Goal: Task Accomplishment & Management: Complete application form

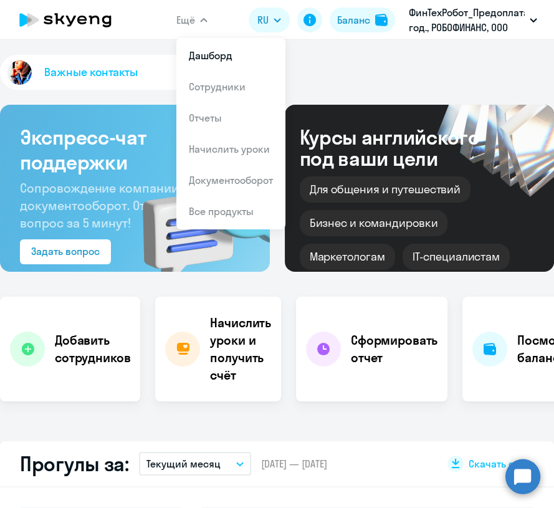
click at [199, 11] on button "Ещё" at bounding box center [191, 19] width 31 height 25
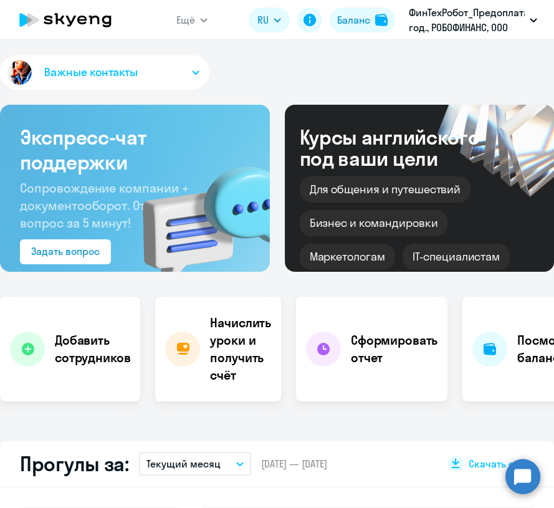
click at [199, 16] on button "Ещё" at bounding box center [191, 19] width 31 height 25
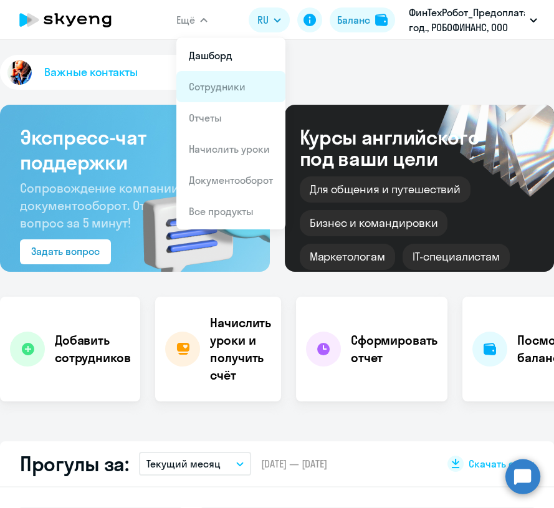
click at [219, 86] on link "Сотрудники" at bounding box center [217, 86] width 57 height 12
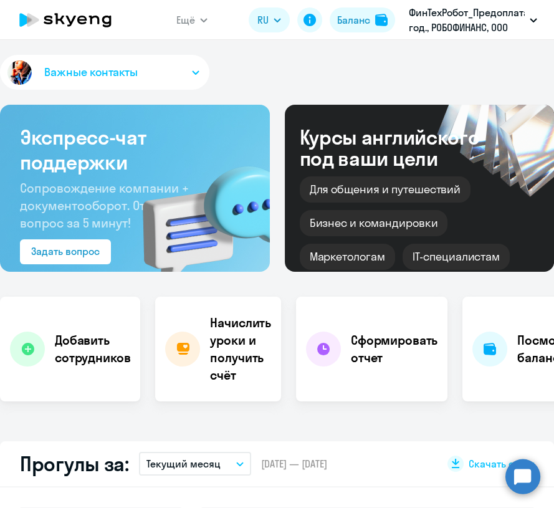
select select "30"
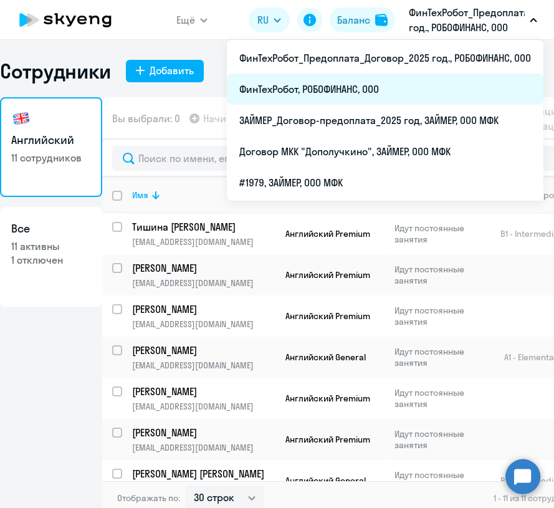
click at [335, 92] on li "ФинТехРобот, РОБОФИНАНС, ООО" at bounding box center [385, 89] width 316 height 31
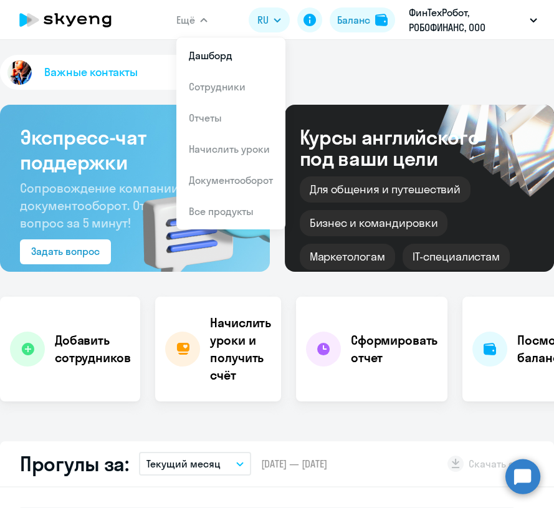
select select "30"
click at [222, 83] on link "Сотрудники" at bounding box center [217, 86] width 57 height 12
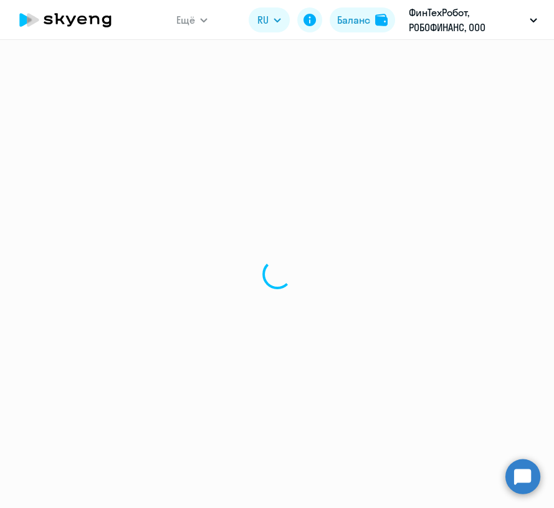
select select "30"
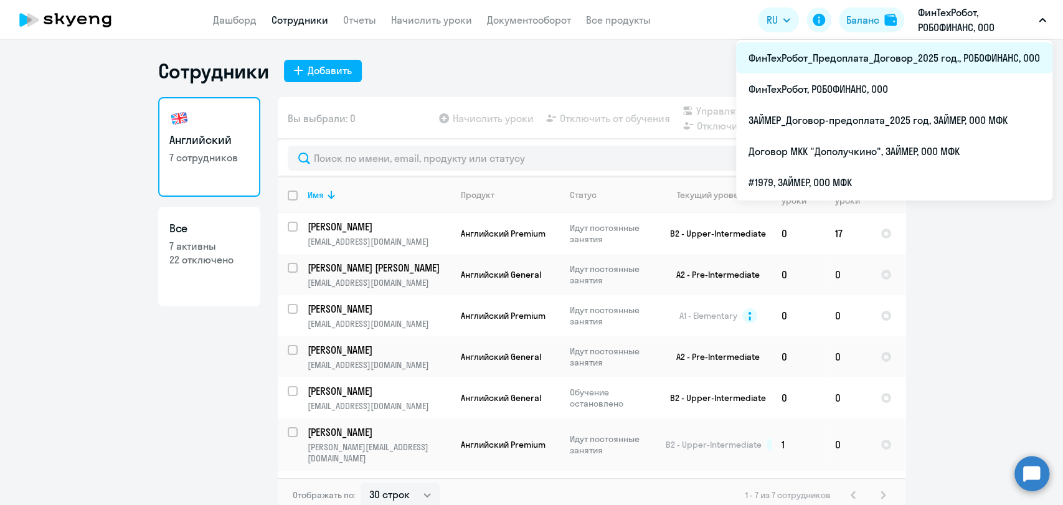
click at [553, 60] on li "ФинТехРобот_Предоплата_Договор_2025 год., РОБОФИНАНС, ООО" at bounding box center [894, 57] width 316 height 31
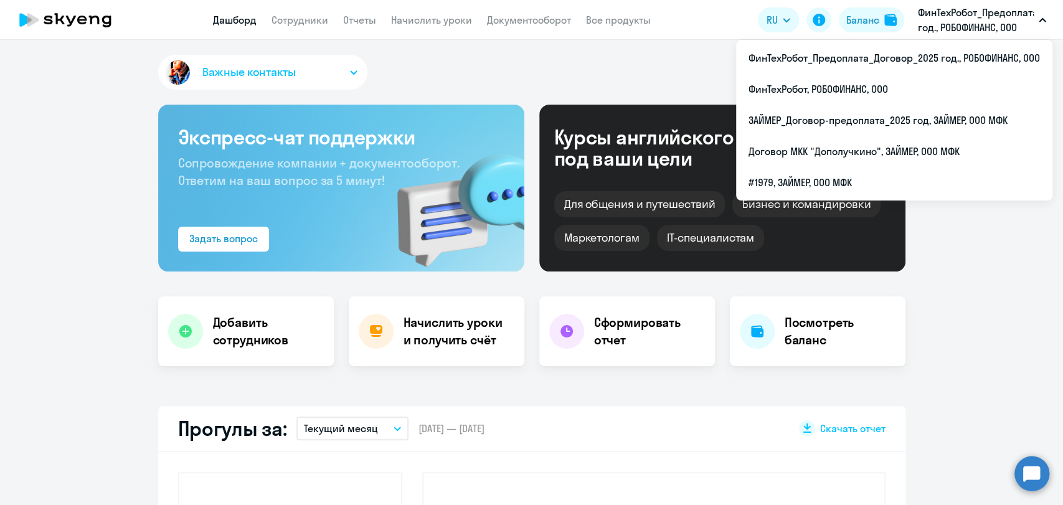
select select "30"
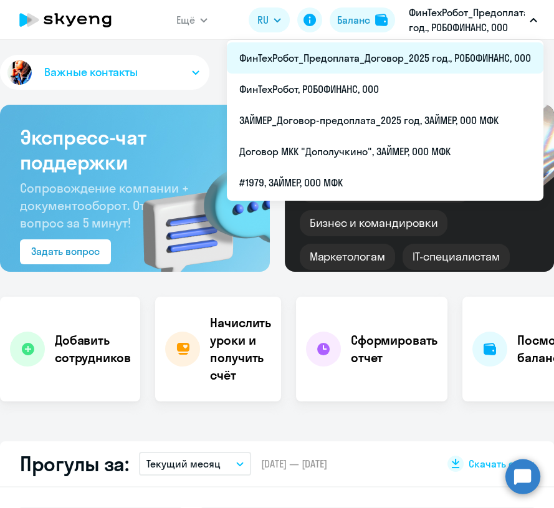
click at [345, 60] on li "ФинТехРобот_Предоплата_Договор_2025 год., РОБОФИНАНС, ООО" at bounding box center [385, 57] width 316 height 31
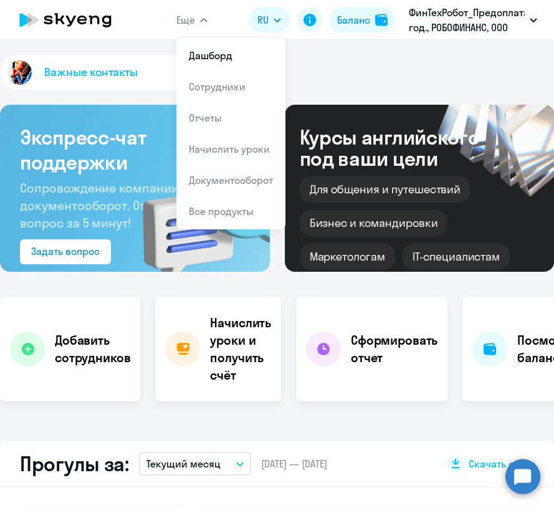
select select "30"
click at [228, 87] on link "Сотрудники" at bounding box center [217, 86] width 57 height 12
select select "30"
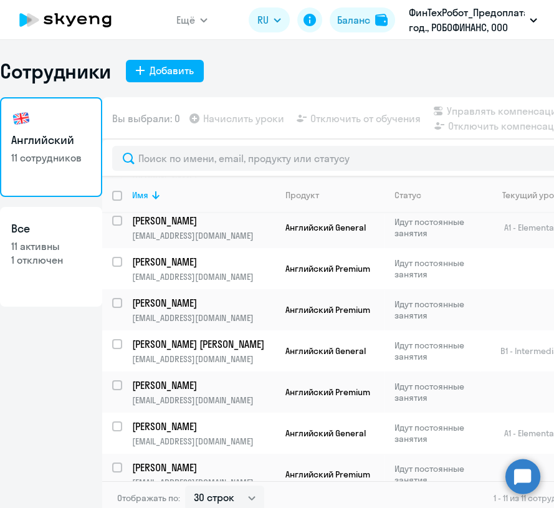
scroll to position [194, 0]
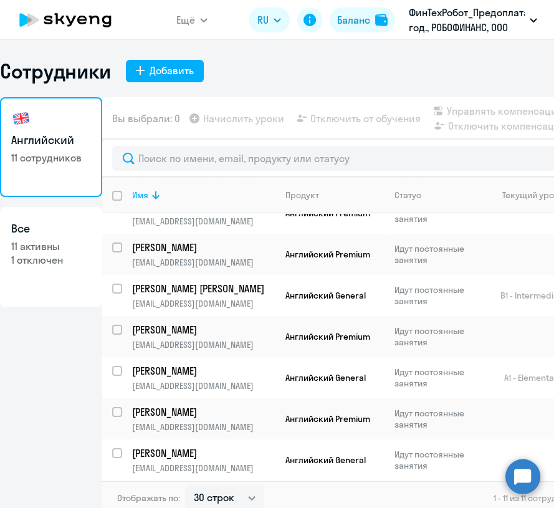
click at [47, 237] on link "Все 11 активны 1 отключен" at bounding box center [51, 257] width 102 height 100
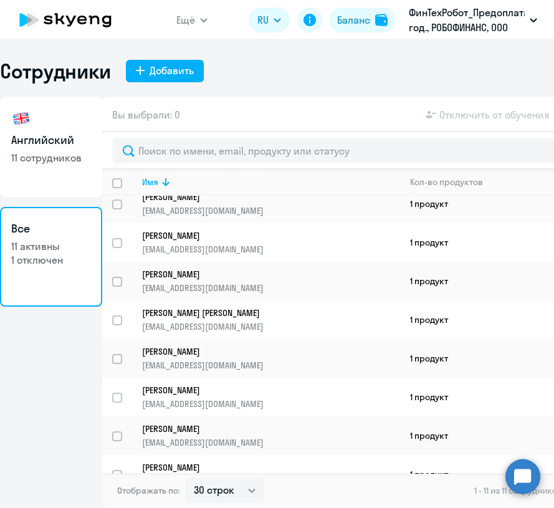
scroll to position [155, 0]
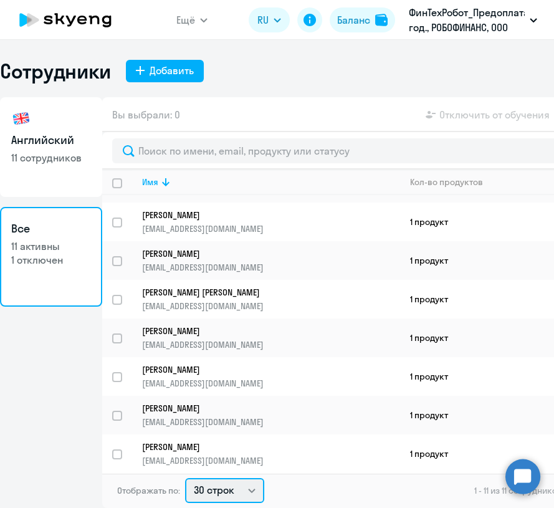
click at [258, 492] on select "30 строк 50 строк 100 строк" at bounding box center [224, 490] width 79 height 25
select select "100"
click at [185, 478] on select "30 строк 50 строк 100 строк" at bounding box center [224, 490] width 79 height 25
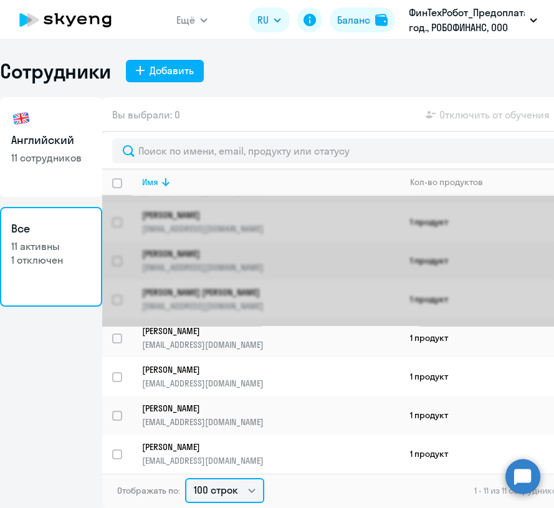
scroll to position [0, 0]
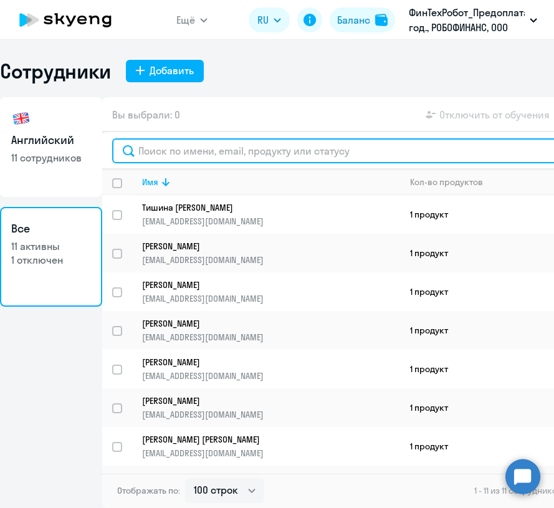
click at [272, 145] on input "text" at bounding box center [369, 150] width 515 height 25
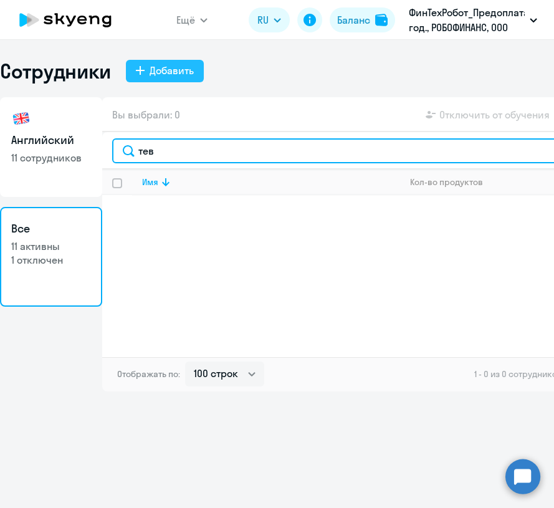
type input "тев"
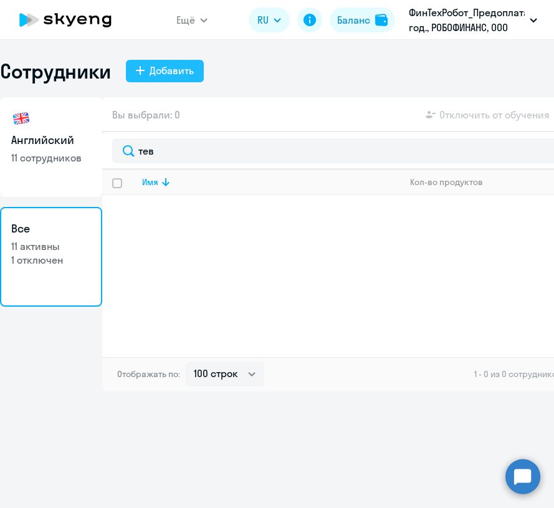
click at [153, 72] on div "Добавить" at bounding box center [172, 70] width 44 height 15
select select "english_adult_not_native_speaker"
select select "3"
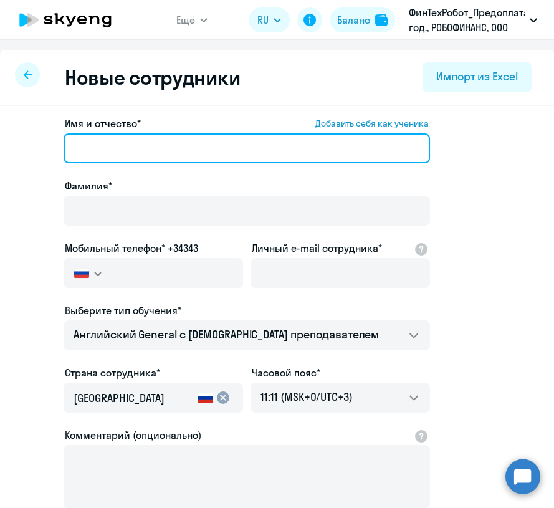
click at [97, 143] on input "Имя и отчество* Добавить себя как ученика" at bounding box center [247, 148] width 366 height 30
paste input "Тевелавичюс Дмитрий Эдмунтасович"
drag, startPoint x: 145, startPoint y: 149, endPoint x: 28, endPoint y: 130, distance: 118.0
click at [28, 130] on app-new-student-form "Имя и отчество* Добавить себя как ученика Тевелавичюс Дмитрий Эдмунтасович Фами…" at bounding box center [277, 338] width 514 height 444
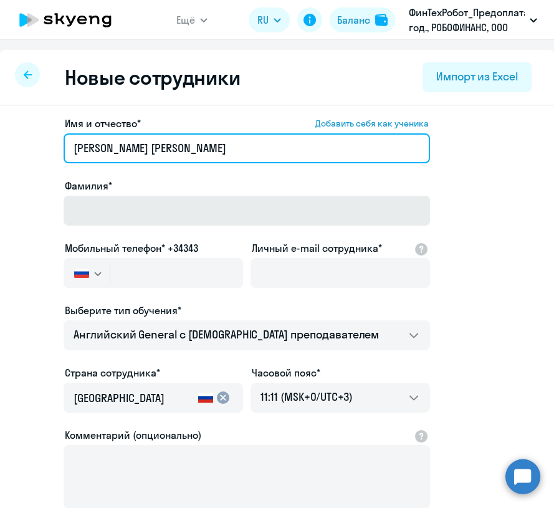
type input "Тевелавичюс Дмитрий Эдмунтасович"
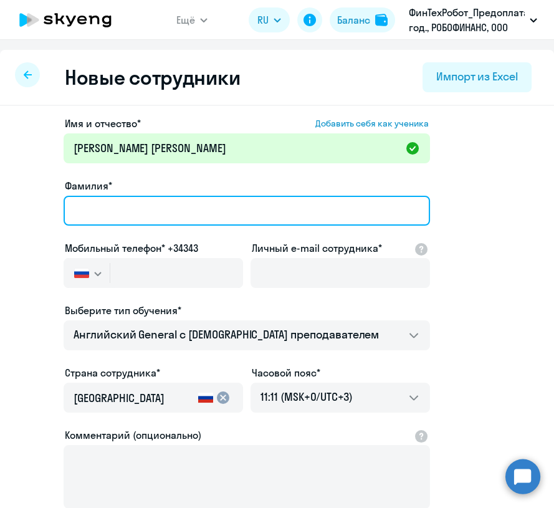
click at [97, 211] on input "Фамилия*" at bounding box center [247, 211] width 366 height 30
paste input "Тевелавичюс"
type input "Тевелавичюс"
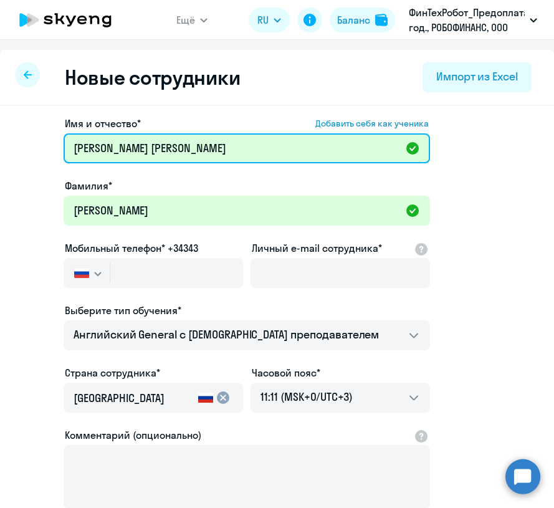
drag, startPoint x: 147, startPoint y: 146, endPoint x: -44, endPoint y: 128, distance: 192.1
click at [0, 128] on html "Ещё Дашборд Сотрудники Отчеты Начислить уроки Документооборот Все продукты Дашб…" at bounding box center [277, 254] width 554 height 508
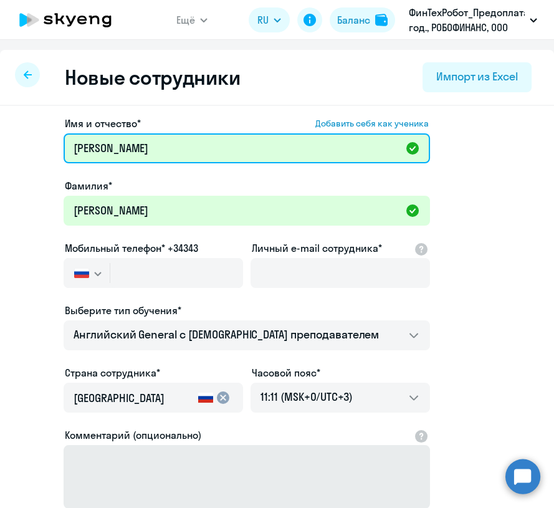
type input "Дмитрий Эдмунтасович"
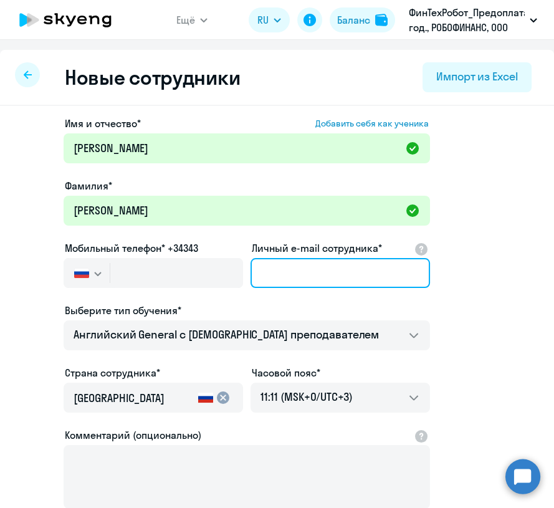
click at [274, 270] on input "Личный e-mail сотрудника*" at bounding box center [339, 273] width 179 height 30
paste input "[EMAIL_ADDRESS][DOMAIN_NAME]"
type input "[EMAIL_ADDRESS][DOMAIN_NAME]"
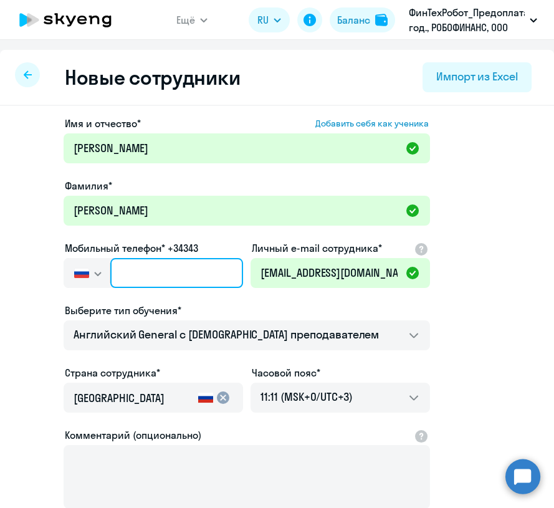
click at [136, 269] on input "text" at bounding box center [176, 273] width 133 height 30
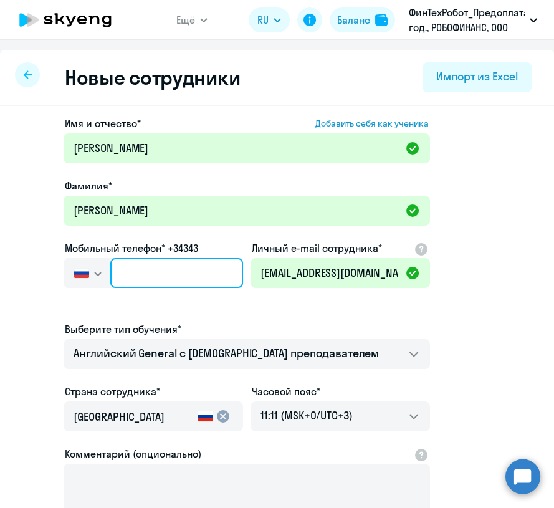
paste input "+7 996 568-11-38"
type input "+7 996 568-11-38"
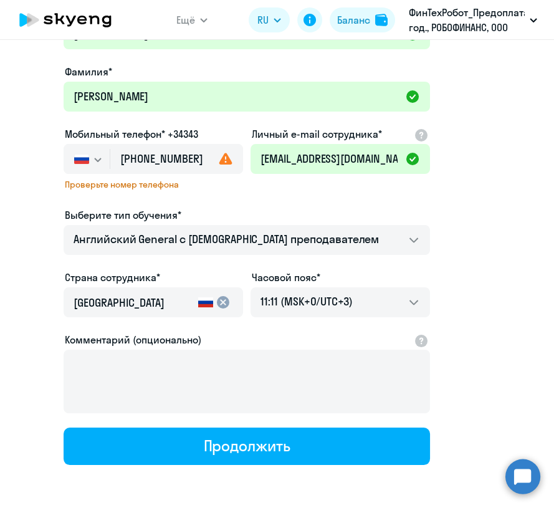
scroll to position [138, 0]
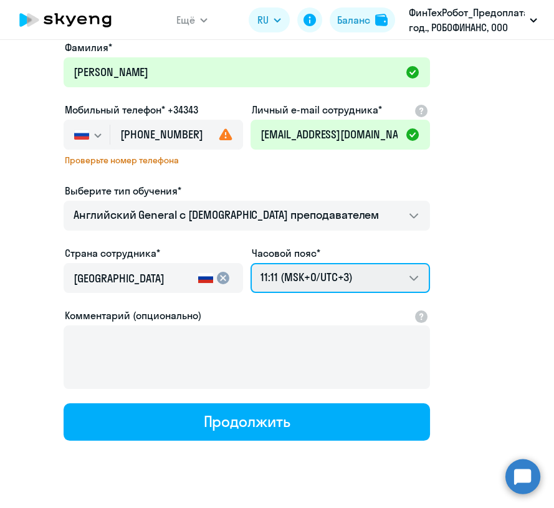
click at [393, 269] on select "21:11 (MSK-14/UTC-11) 22:11 (MSK-13/UTC-10) 23:11 (MSK-12/UTC-9) 00:11 (MSK-11/…" at bounding box center [339, 278] width 179 height 30
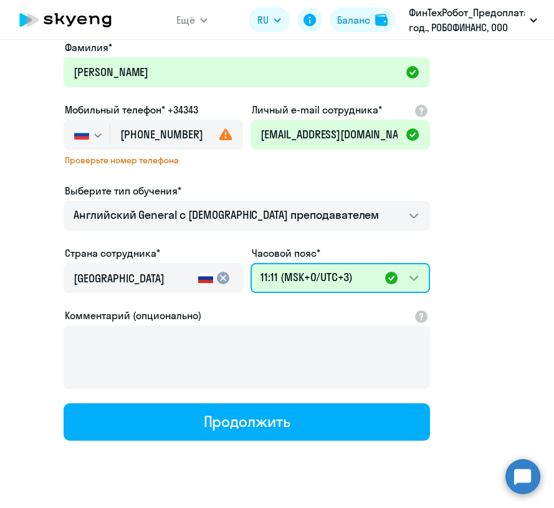
click at [287, 280] on select "21:11 (MSK-14/UTC-11) 22:11 (MSK-13/UTC-10) 23:11 (MSK-12/UTC-9) 00:11 (MSK-11/…" at bounding box center [339, 278] width 179 height 30
select select "10"
click at [250, 263] on select "21:11 (MSK-14/UTC-11) 22:11 (MSK-13/UTC-10) 23:11 (MSK-12/UTC-9) 00:11 (MSK-11/…" at bounding box center [339, 278] width 179 height 30
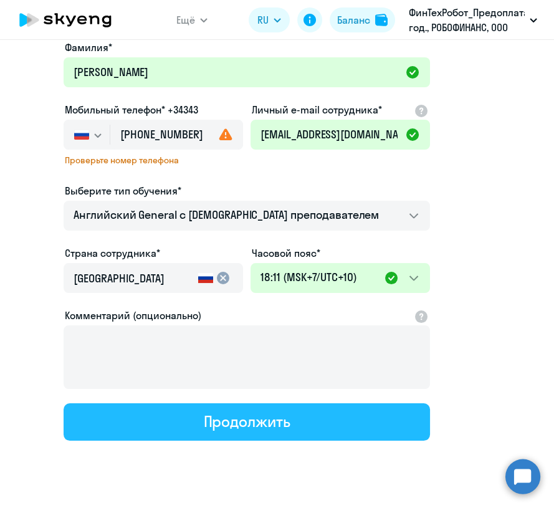
click at [390, 427] on button "Продолжить" at bounding box center [247, 421] width 366 height 37
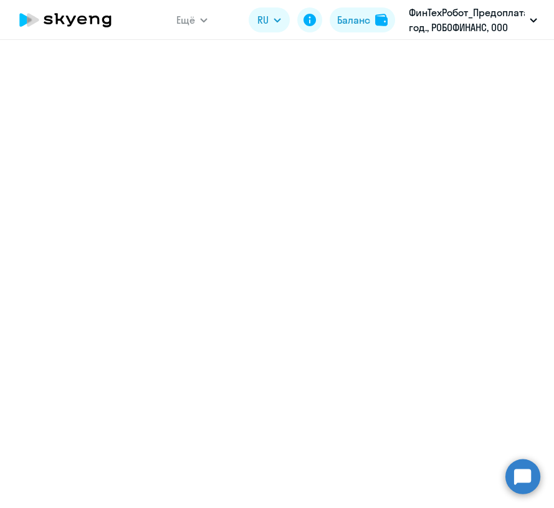
select select "english_adult_not_native_speaker"
select select "10"
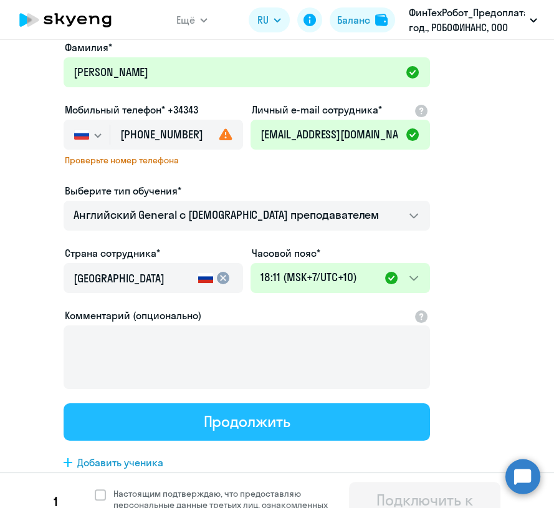
scroll to position [0, 0]
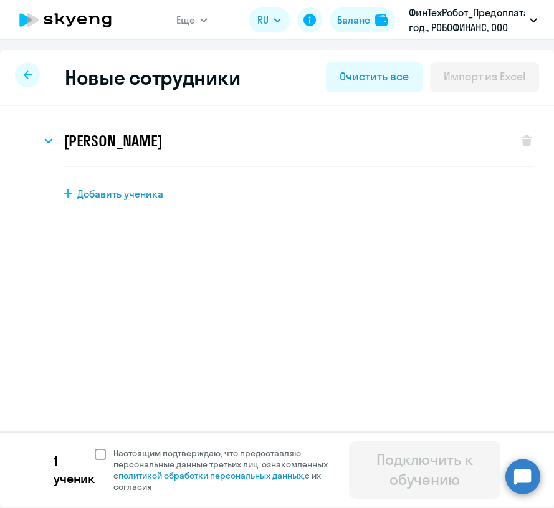
drag, startPoint x: 102, startPoint y: 455, endPoint x: 116, endPoint y: 458, distance: 14.1
click at [103, 455] on span at bounding box center [100, 454] width 11 height 11
click at [95, 447] on input "Настоящим подтверждаю, что предоставляю персональные данные третьих лиц, ознако…" at bounding box center [94, 447] width 1 height 1
checkbox input "true"
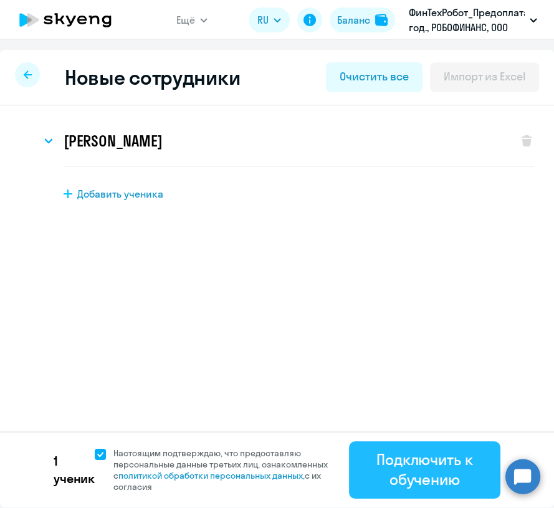
click at [419, 477] on div "Подключить к обучению" at bounding box center [424, 469] width 116 height 40
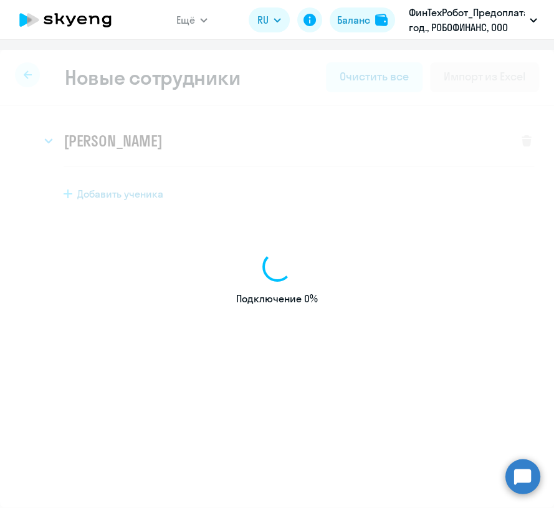
select select "english_adult_not_native_speaker"
select select "3"
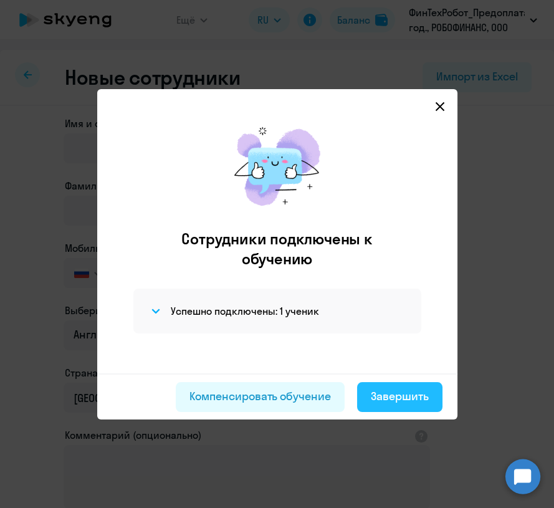
click at [382, 400] on div "Завершить" at bounding box center [400, 396] width 58 height 16
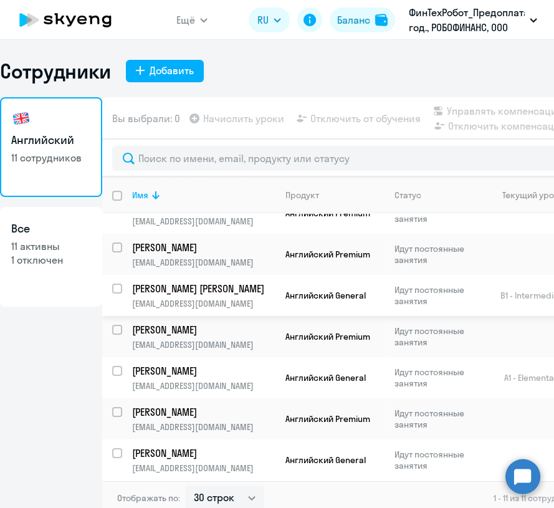
scroll to position [22, 0]
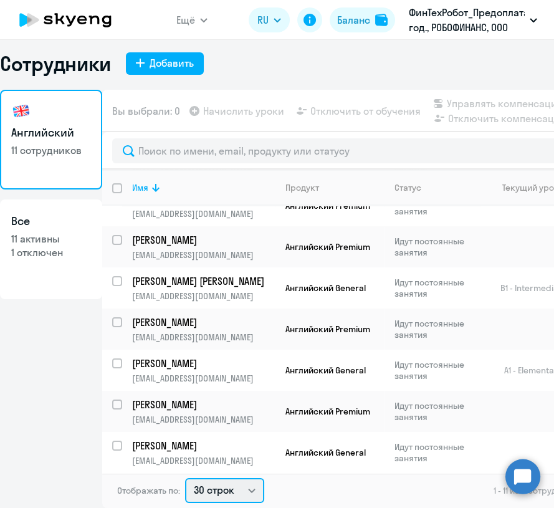
click at [222, 490] on select "30 строк 50 строк 100 строк" at bounding box center [224, 490] width 79 height 25
select select "100"
click at [185, 478] on select "30 строк 50 строк 100 строк" at bounding box center [224, 490] width 79 height 25
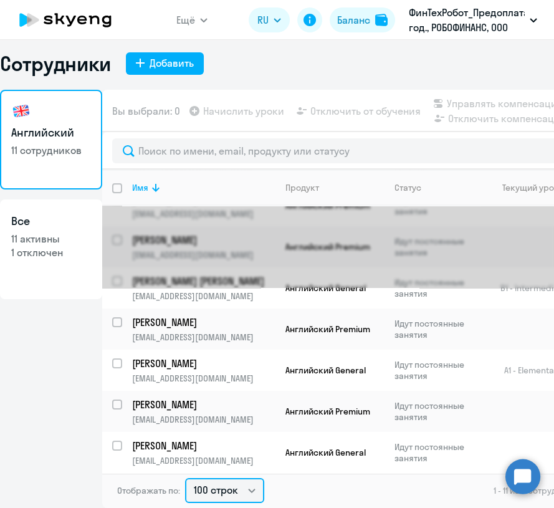
scroll to position [0, 0]
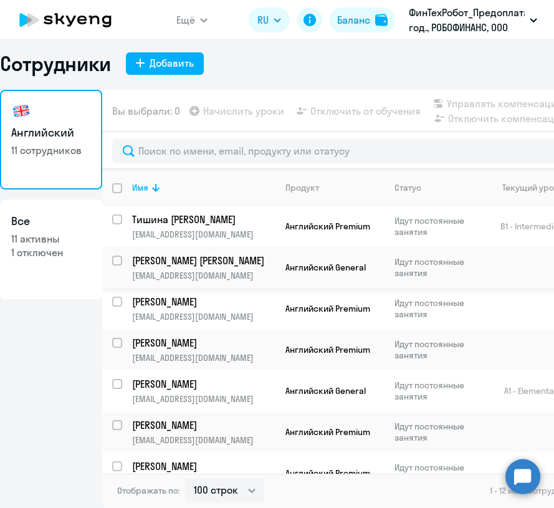
click at [271, 265] on p "[PERSON_NAME] [PERSON_NAME]" at bounding box center [202, 261] width 141 height 14
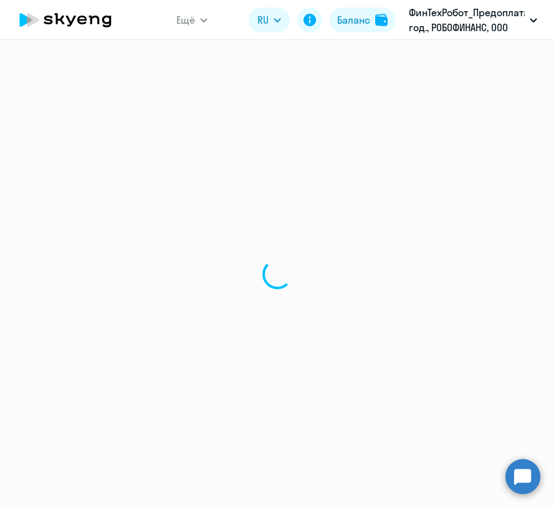
select select "english"
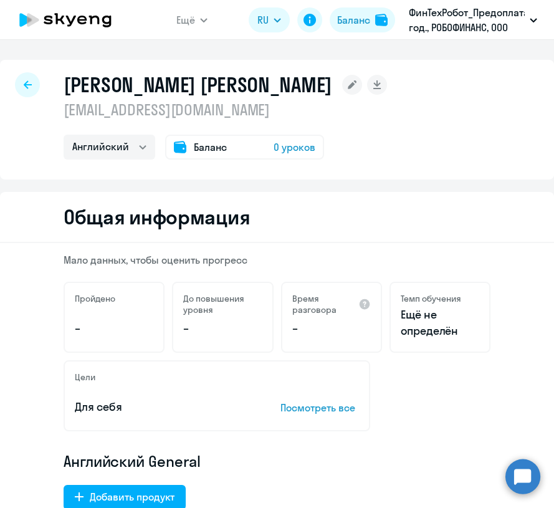
click at [32, 81] on div at bounding box center [27, 84] width 25 height 25
select select "30"
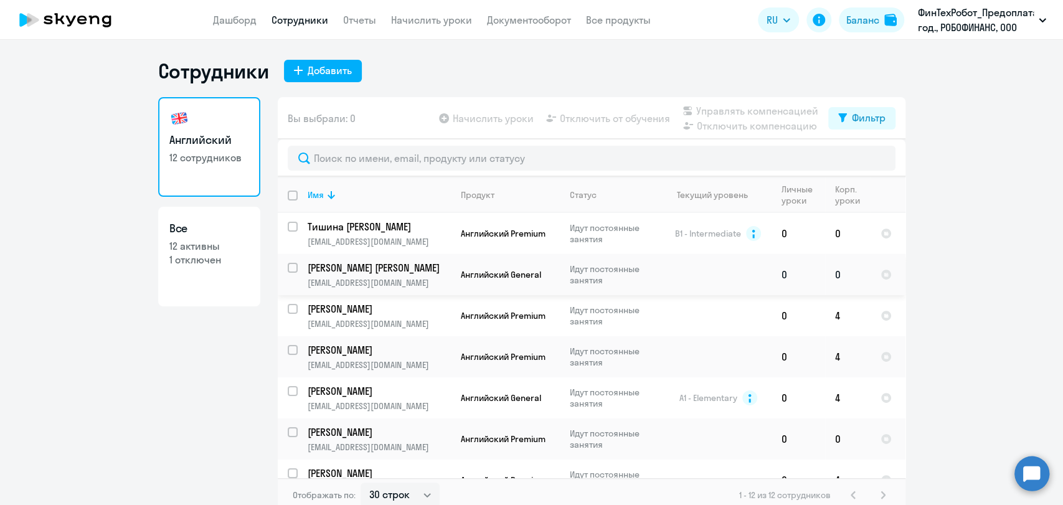
drag, startPoint x: 287, startPoint y: 267, endPoint x: 293, endPoint y: 257, distance: 11.4
click at [291, 264] on input "select row 19160490" at bounding box center [300, 275] width 25 height 25
checkbox input "true"
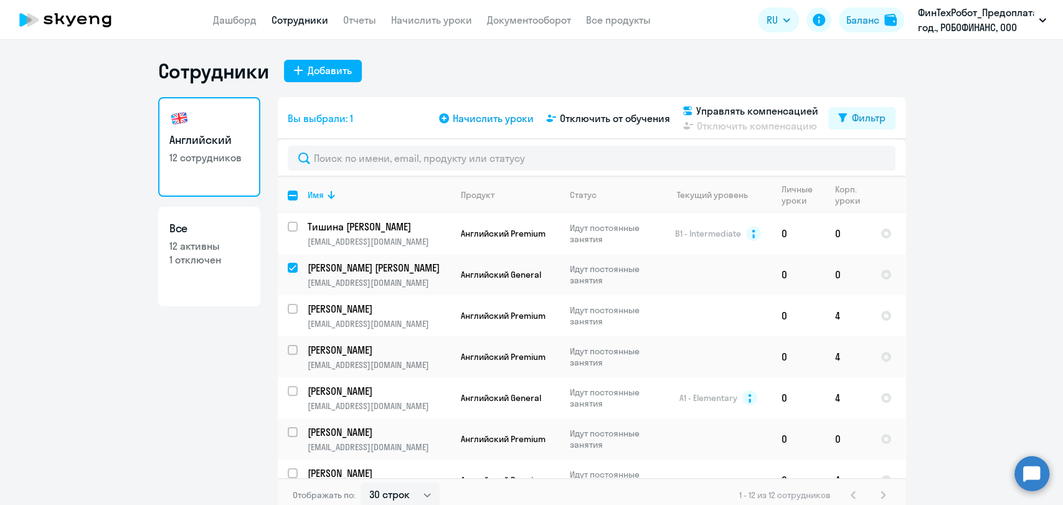
click at [457, 117] on span "Начислить уроки" at bounding box center [493, 118] width 81 height 15
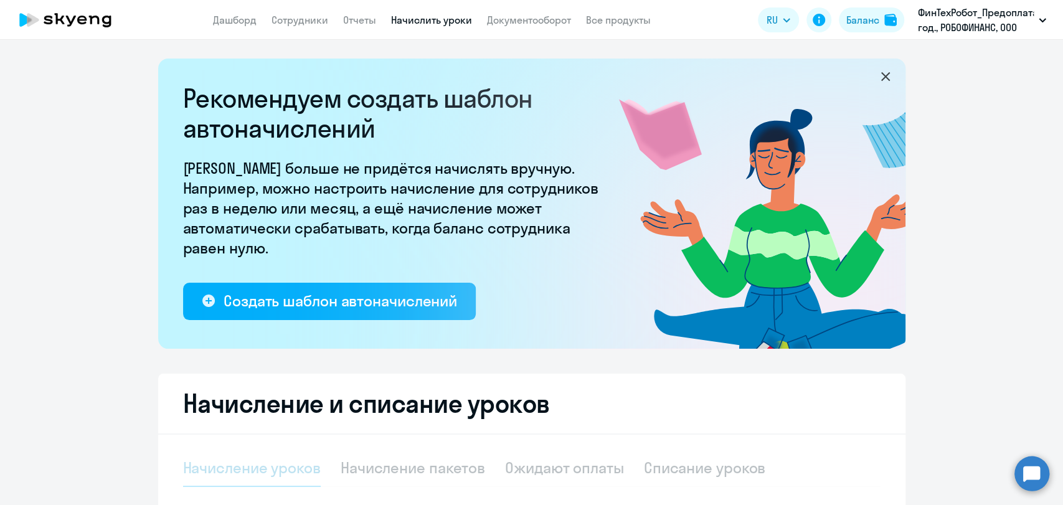
select select "10"
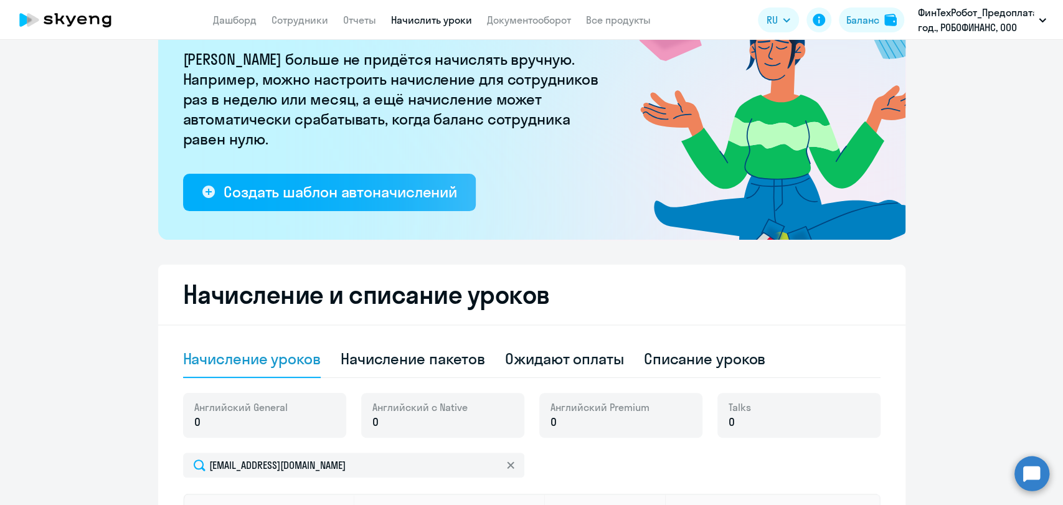
scroll to position [277, 0]
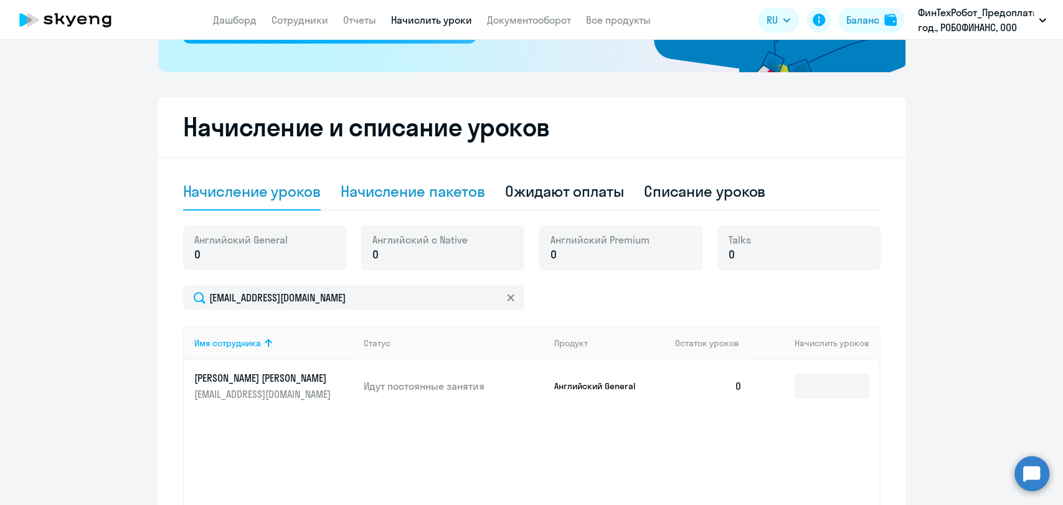
click at [421, 196] on div "Начисление пакетов" at bounding box center [413, 191] width 145 height 20
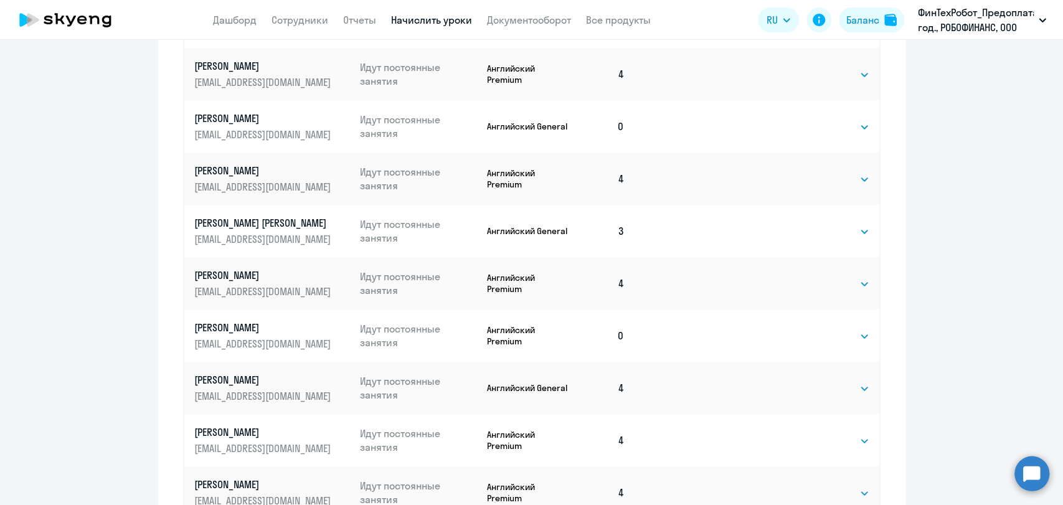
scroll to position [811, 0]
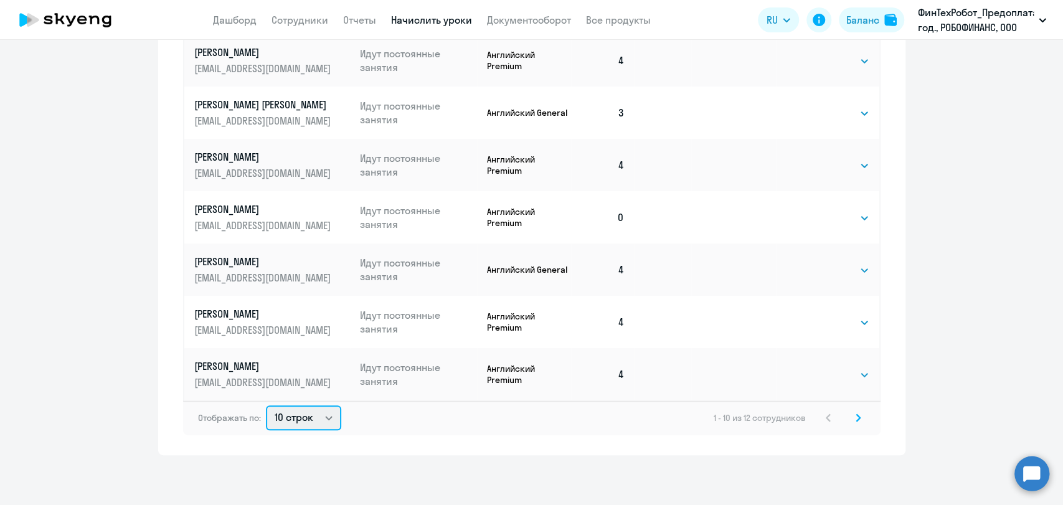
click at [305, 427] on select "10 строк 30 строк 50 строк" at bounding box center [303, 418] width 75 height 25
select select "50"
click at [266, 406] on select "10 строк 30 строк 50 строк" at bounding box center [303, 418] width 75 height 25
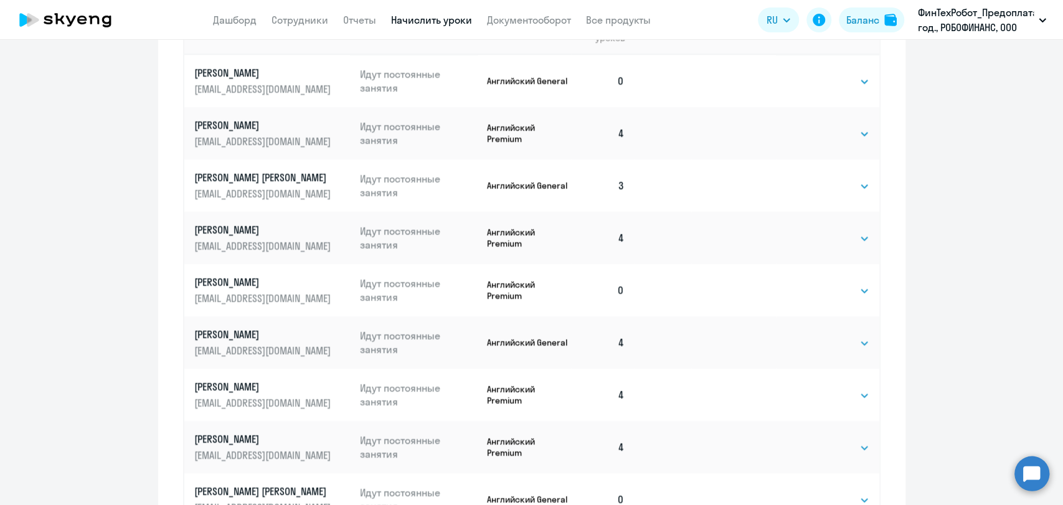
scroll to position [703, 0]
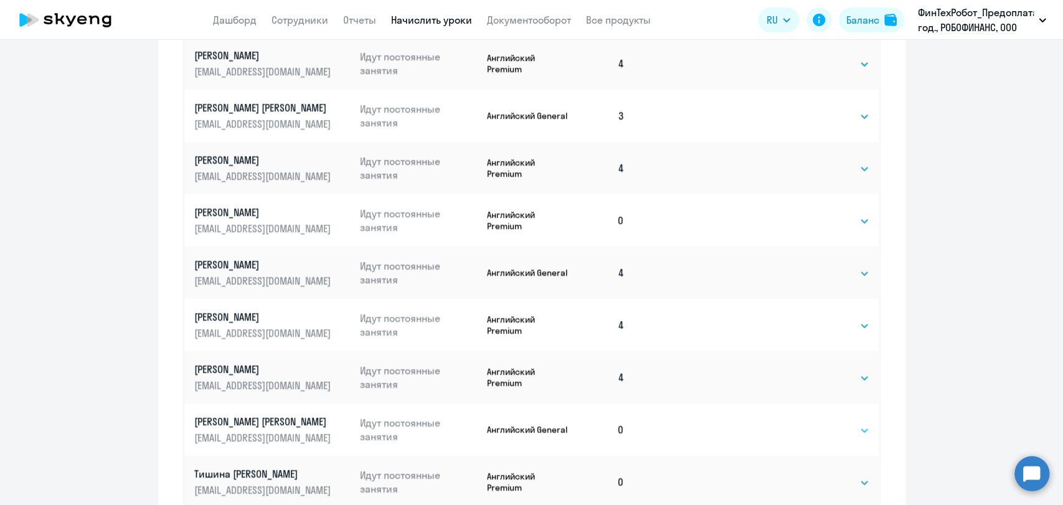
click at [553, 430] on select "Выбрать 4 8 16 32 64 96 128" at bounding box center [844, 430] width 51 height 15
select select "4"
click at [553, 423] on select "Выбрать 4 8 16 32 64 96 128" at bounding box center [844, 430] width 51 height 15
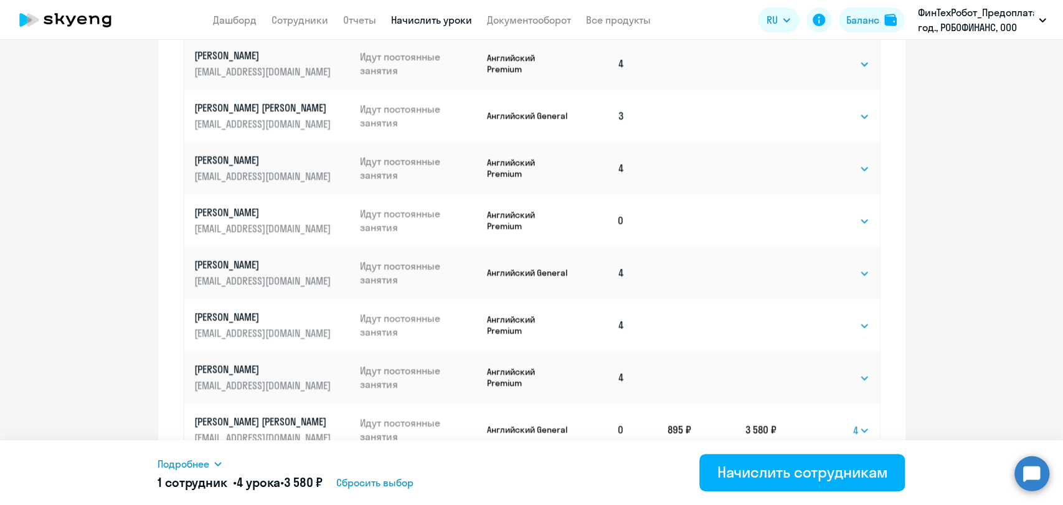
click at [227, 466] on div "Подробнее" at bounding box center [414, 464] width 513 height 15
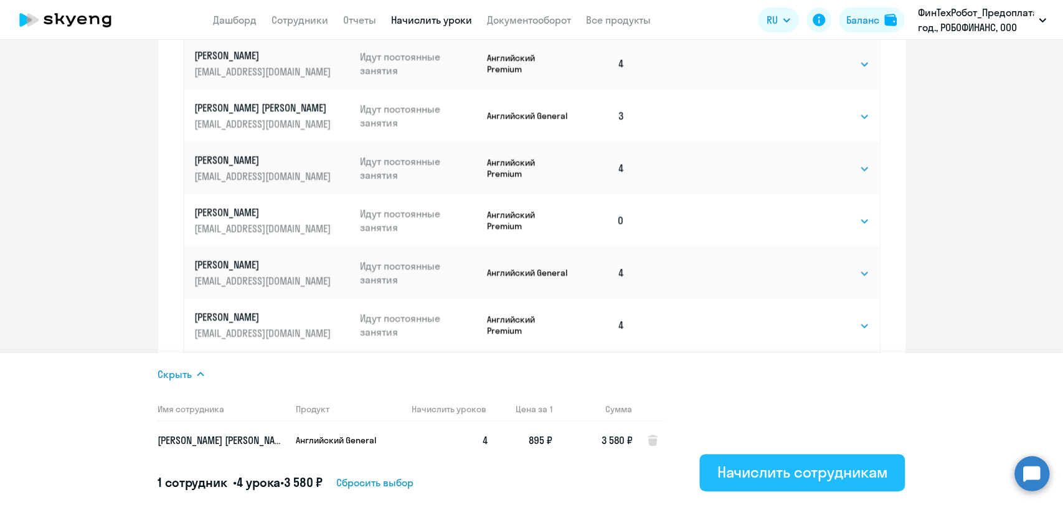
click at [553, 480] on div "Начислить сотрудникам" at bounding box center [802, 472] width 171 height 20
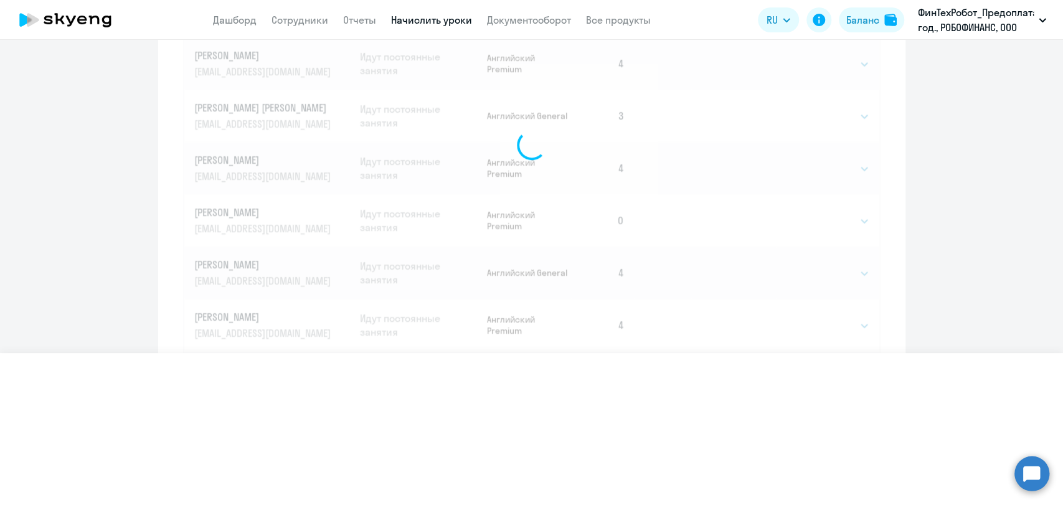
select select
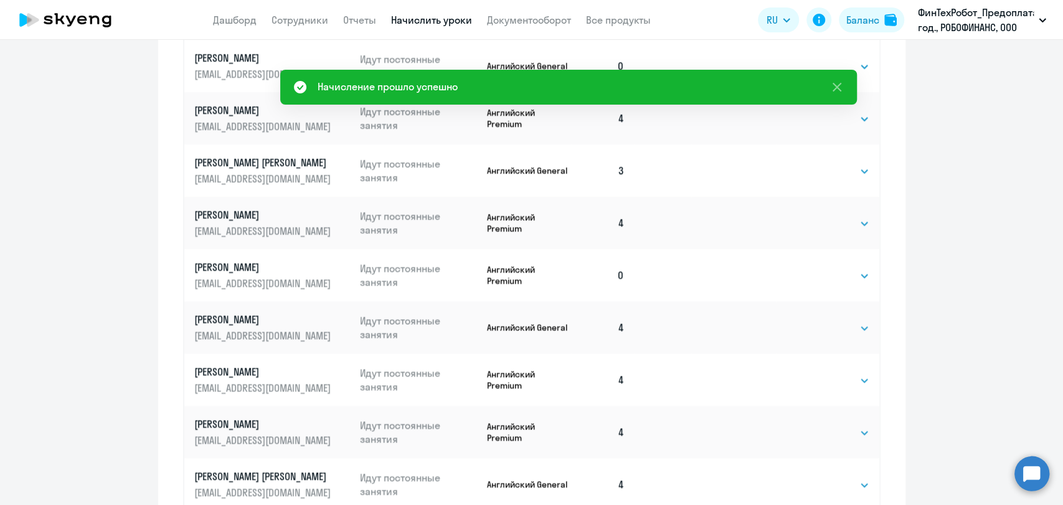
scroll to position [0, 0]
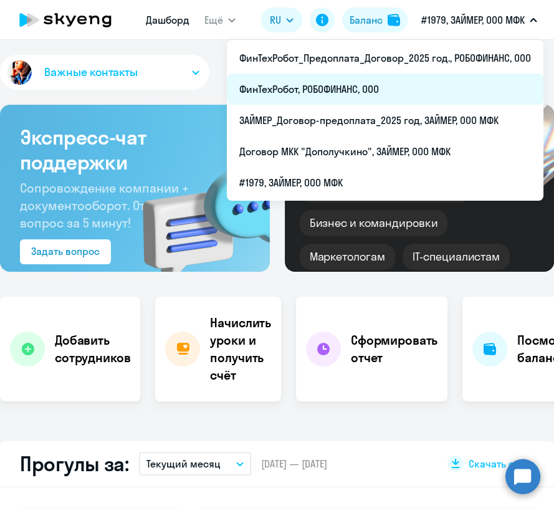
click at [393, 81] on li "ФинТехРобот, РОБОФИНАНС, ООО" at bounding box center [385, 89] width 316 height 31
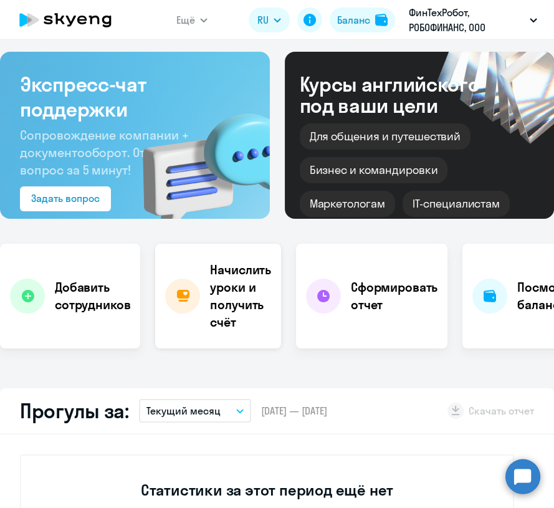
scroll to position [138, 0]
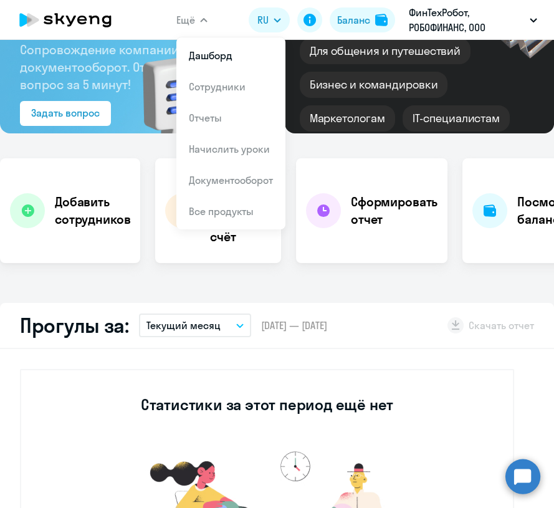
select select "30"
click at [201, 24] on button "Ещё" at bounding box center [191, 19] width 31 height 25
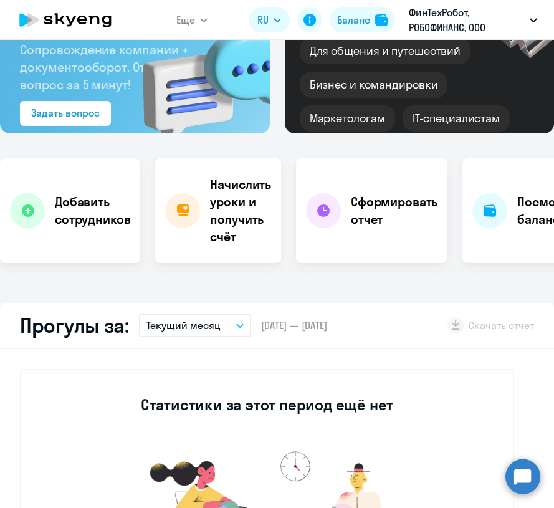
click at [204, 27] on button "Ещё" at bounding box center [191, 19] width 31 height 25
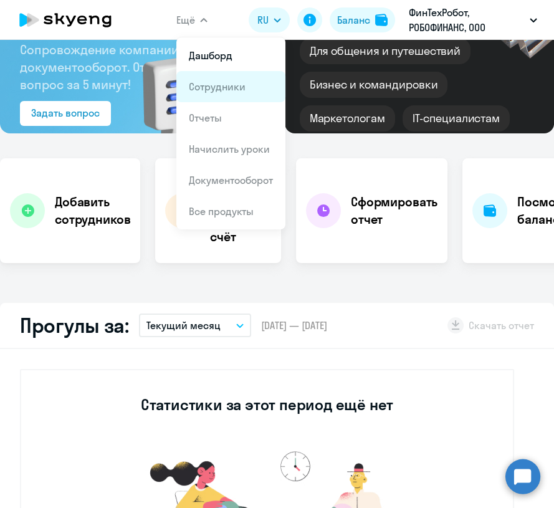
click at [221, 84] on link "Сотрудники" at bounding box center [217, 86] width 57 height 12
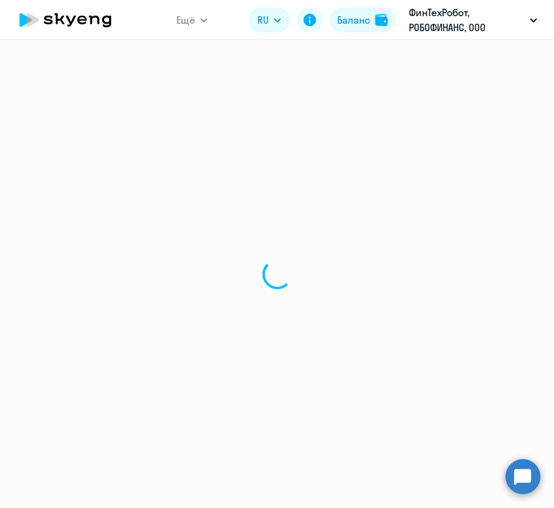
select select "30"
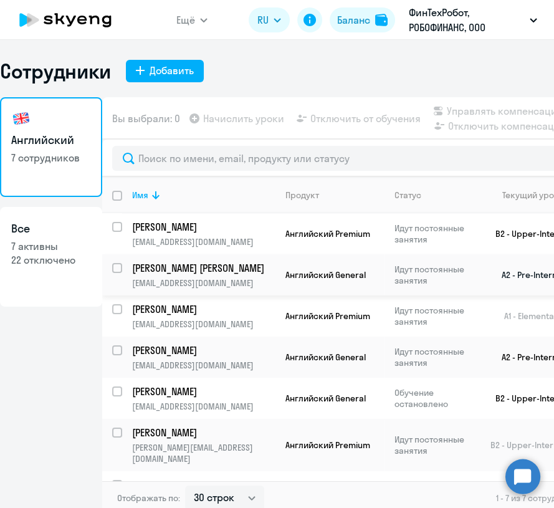
click at [197, 290] on td "[PERSON_NAME] [PERSON_NAME] [PERSON_NAME][EMAIL_ADDRESS][DOMAIN_NAME]" at bounding box center [198, 274] width 153 height 41
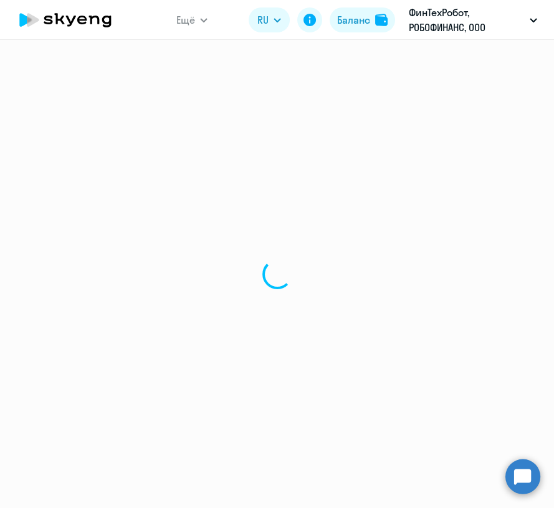
select select "english"
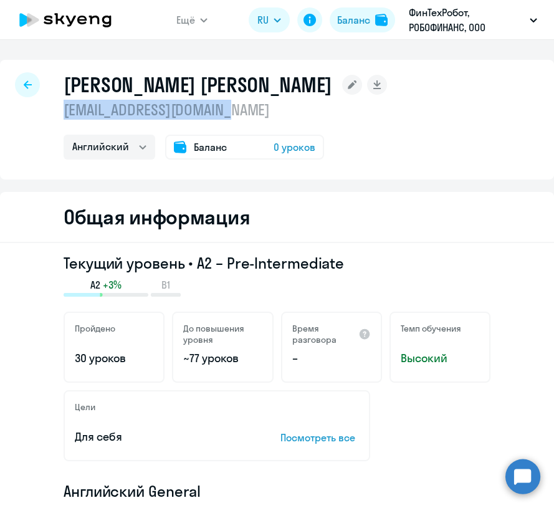
drag, startPoint x: 63, startPoint y: 111, endPoint x: 243, endPoint y: 113, distance: 180.1
click at [243, 113] on p "[EMAIL_ADDRESS][DOMAIN_NAME]" at bounding box center [225, 110] width 323 height 20
copy p "[EMAIL_ADDRESS][DOMAIN_NAME]"
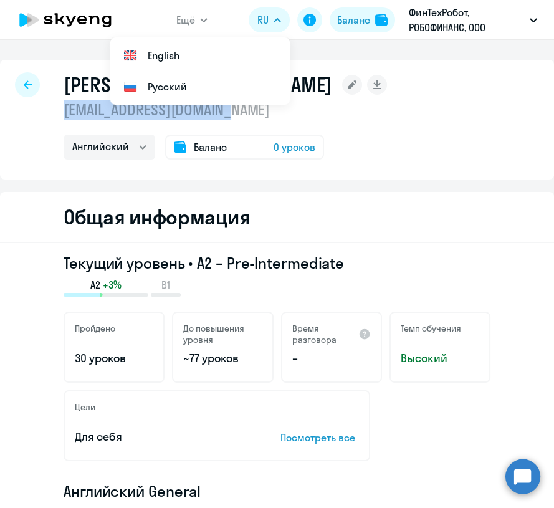
select select "30"
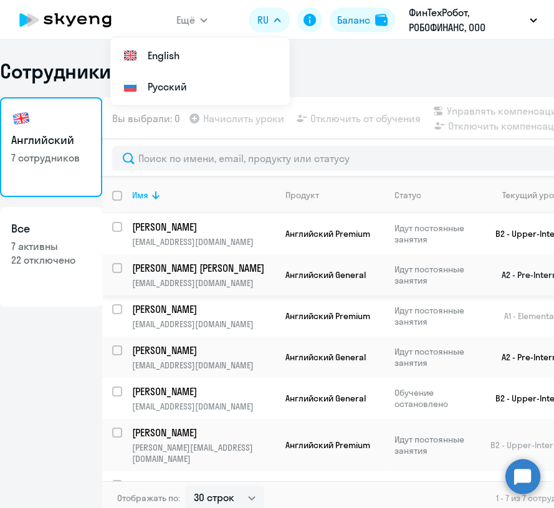
click at [389, 272] on td "Идут постоянные занятия" at bounding box center [432, 274] width 96 height 41
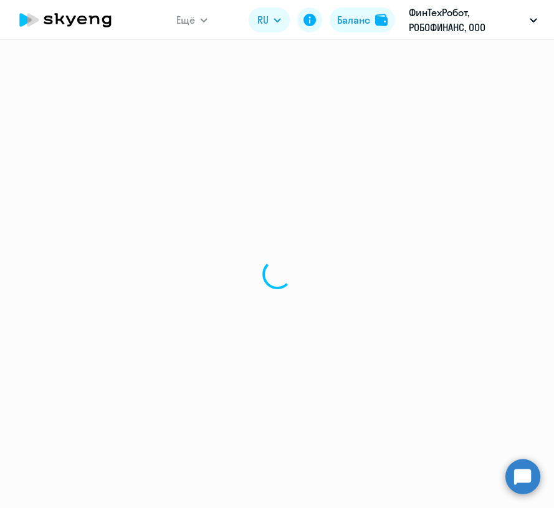
select select "english"
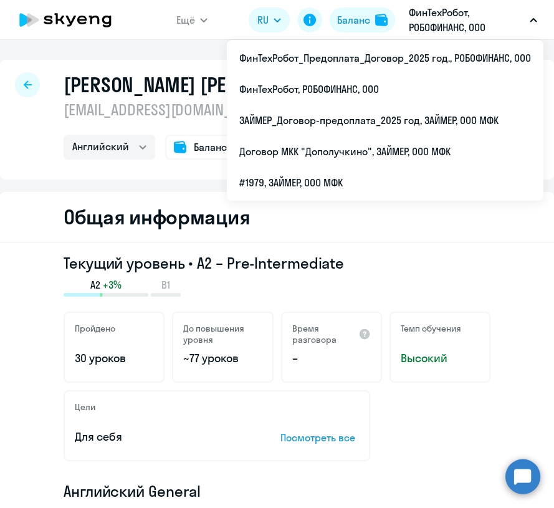
click at [419, 23] on p "ФинТехРобот, РОБОФИНАНС, ООО" at bounding box center [467, 20] width 116 height 30
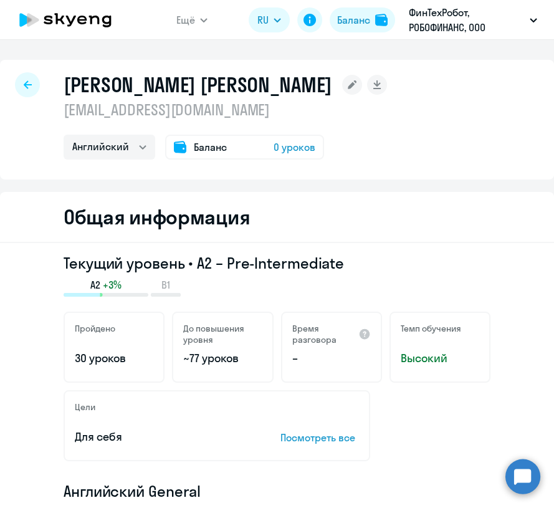
click at [419, 26] on p "ФинТехРобот, РОБОФИНАНС, ООО" at bounding box center [467, 20] width 116 height 30
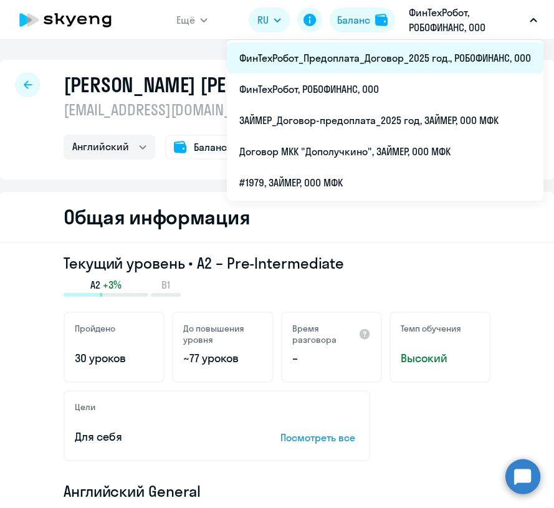
click at [400, 51] on li "ФинТехРобот_Предоплата_Договор_2025 год., РОБОФИНАНС, ООО" at bounding box center [385, 57] width 316 height 31
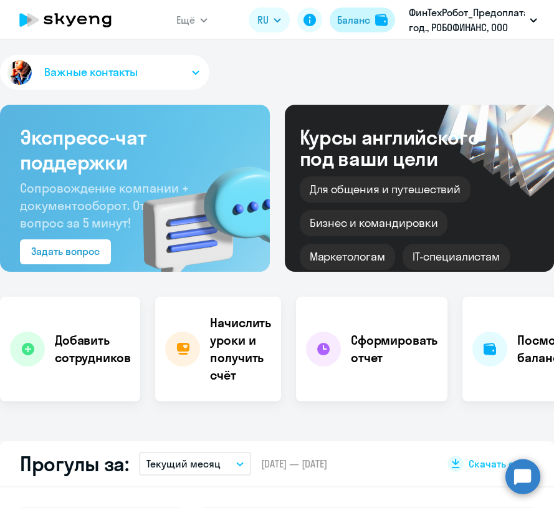
select select "30"
click at [363, 26] on div "Баланс" at bounding box center [353, 19] width 33 height 15
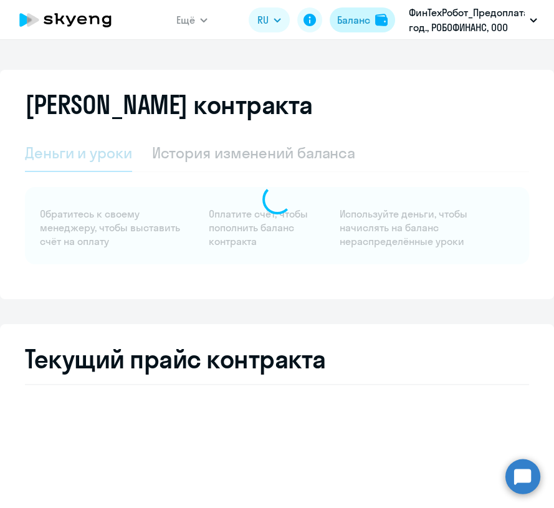
select select "english_adult_not_native_speaker"
